Goal: Navigation & Orientation: Find specific page/section

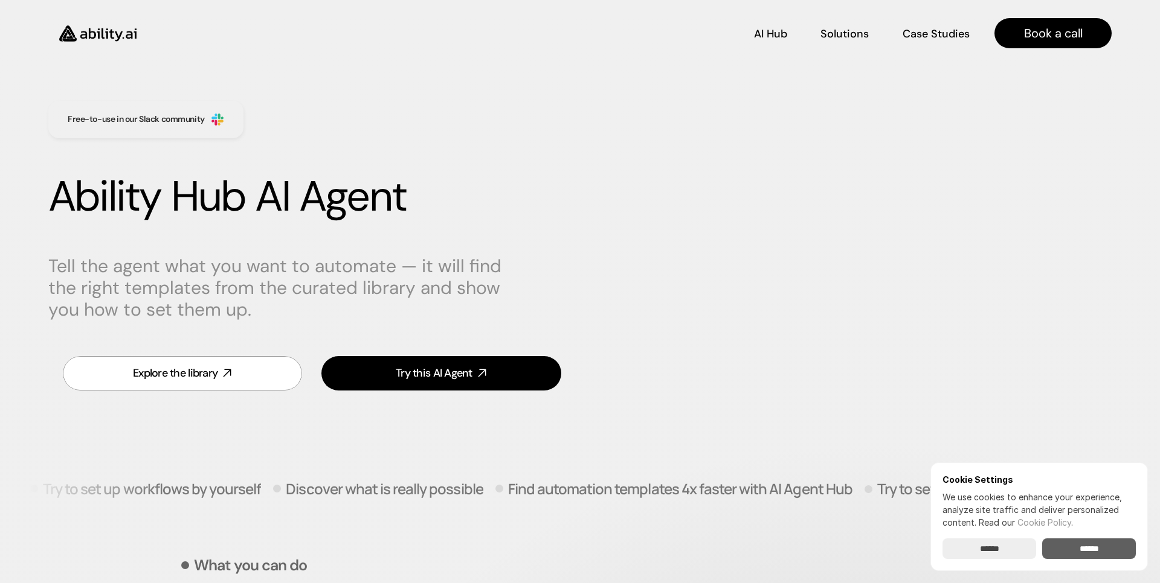
click at [1055, 551] on input "******" at bounding box center [1089, 549] width 94 height 21
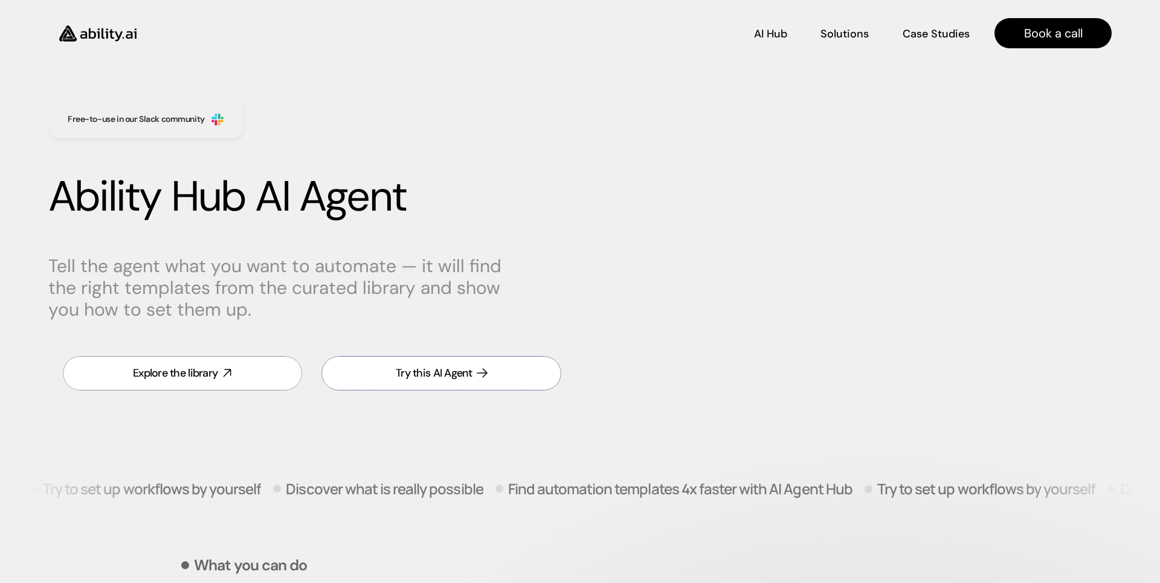
click at [367, 386] on link "Try this AI Agent" at bounding box center [440, 373] width 239 height 34
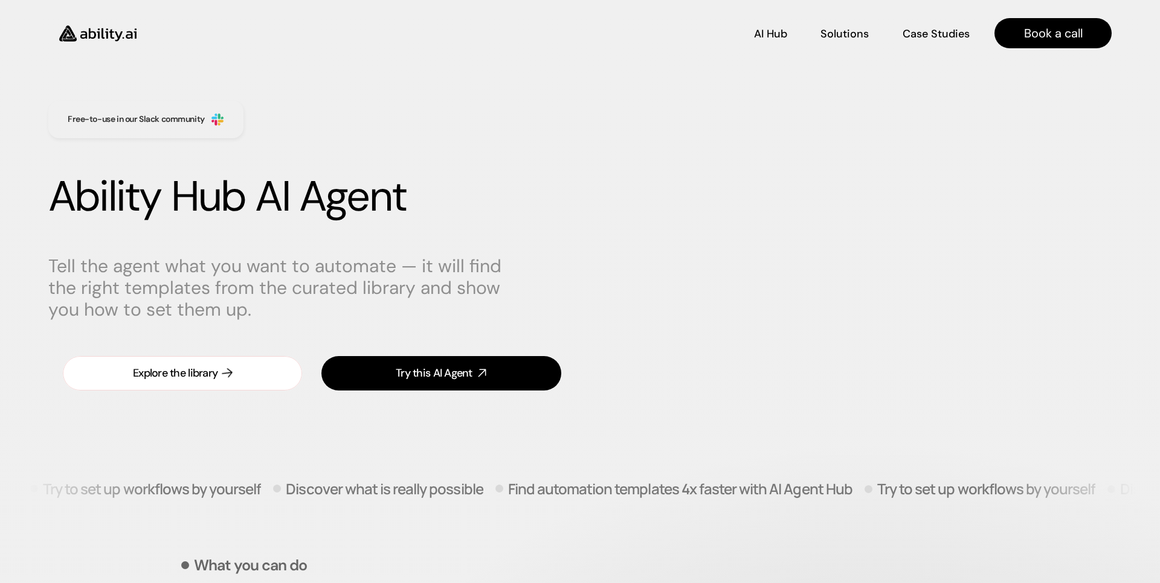
click at [176, 380] on div "Explore the library" at bounding box center [175, 373] width 85 height 15
click at [841, 31] on p "Solutions" at bounding box center [844, 32] width 46 height 15
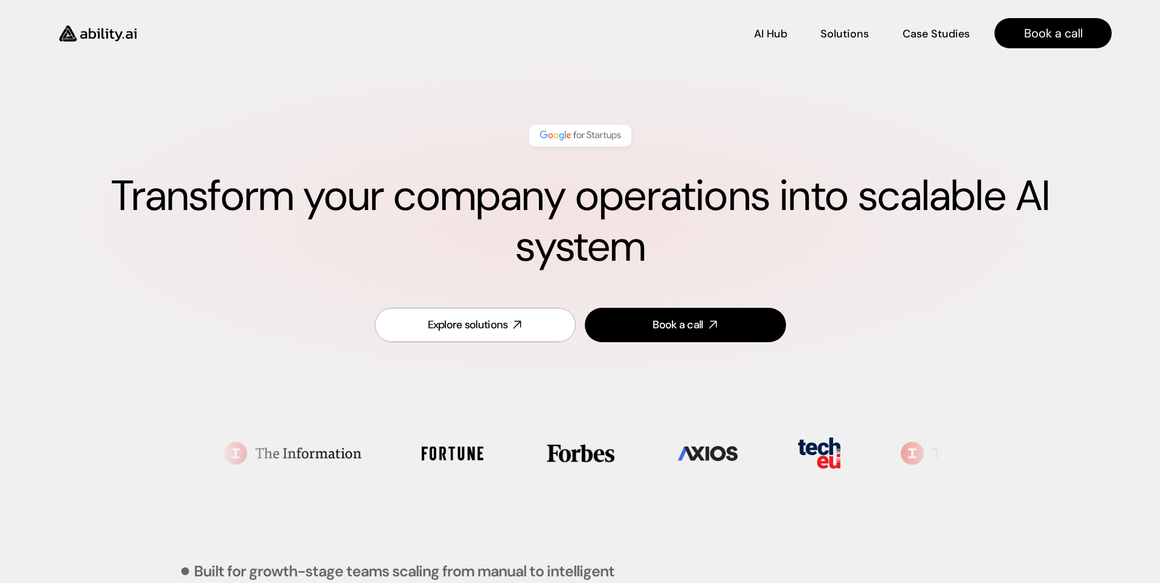
scroll to position [502, 0]
click at [579, 136] on img at bounding box center [580, 136] width 85 height 16
click at [589, 140] on img at bounding box center [580, 136] width 85 height 16
click at [757, 36] on p "AI Hub" at bounding box center [770, 32] width 33 height 15
